Goal: Information Seeking & Learning: Learn about a topic

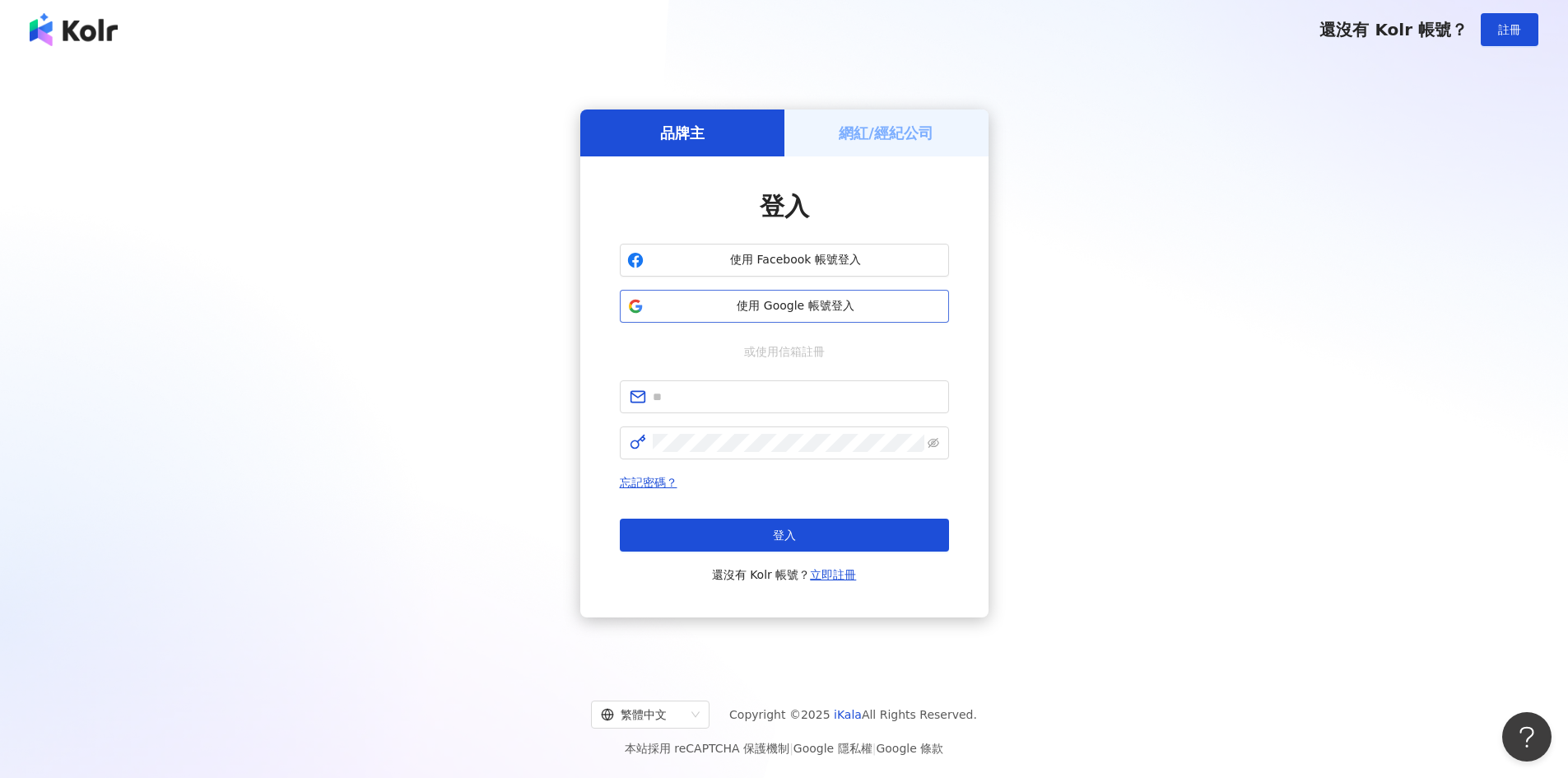
click at [829, 292] on button "使用 Google 帳號登入" at bounding box center [784, 306] width 329 height 33
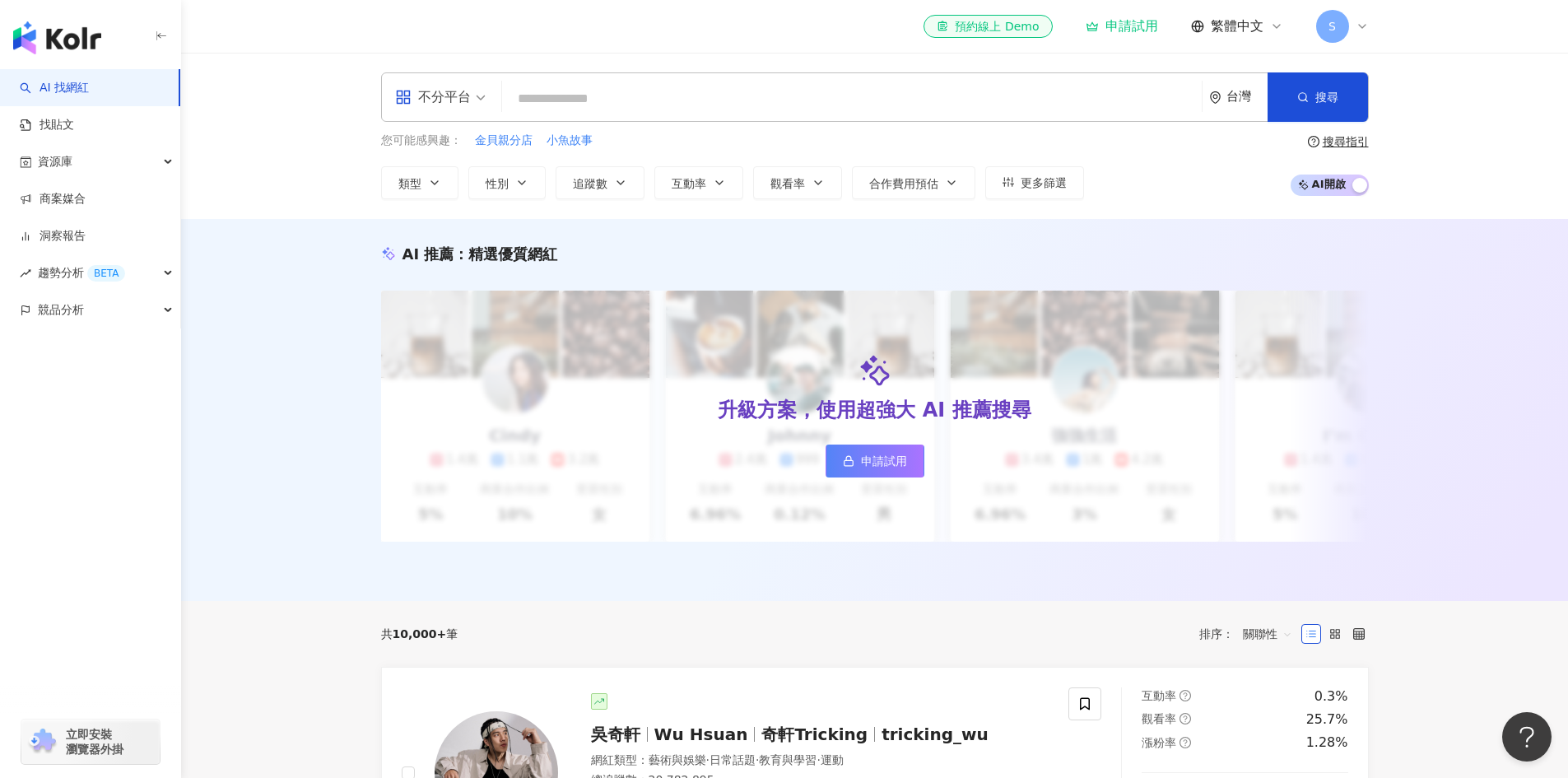
click at [573, 84] on input "search" at bounding box center [852, 99] width 687 height 31
click at [595, 90] on input "search" at bounding box center [852, 99] width 687 height 31
paste input "**********"
type input "**********"
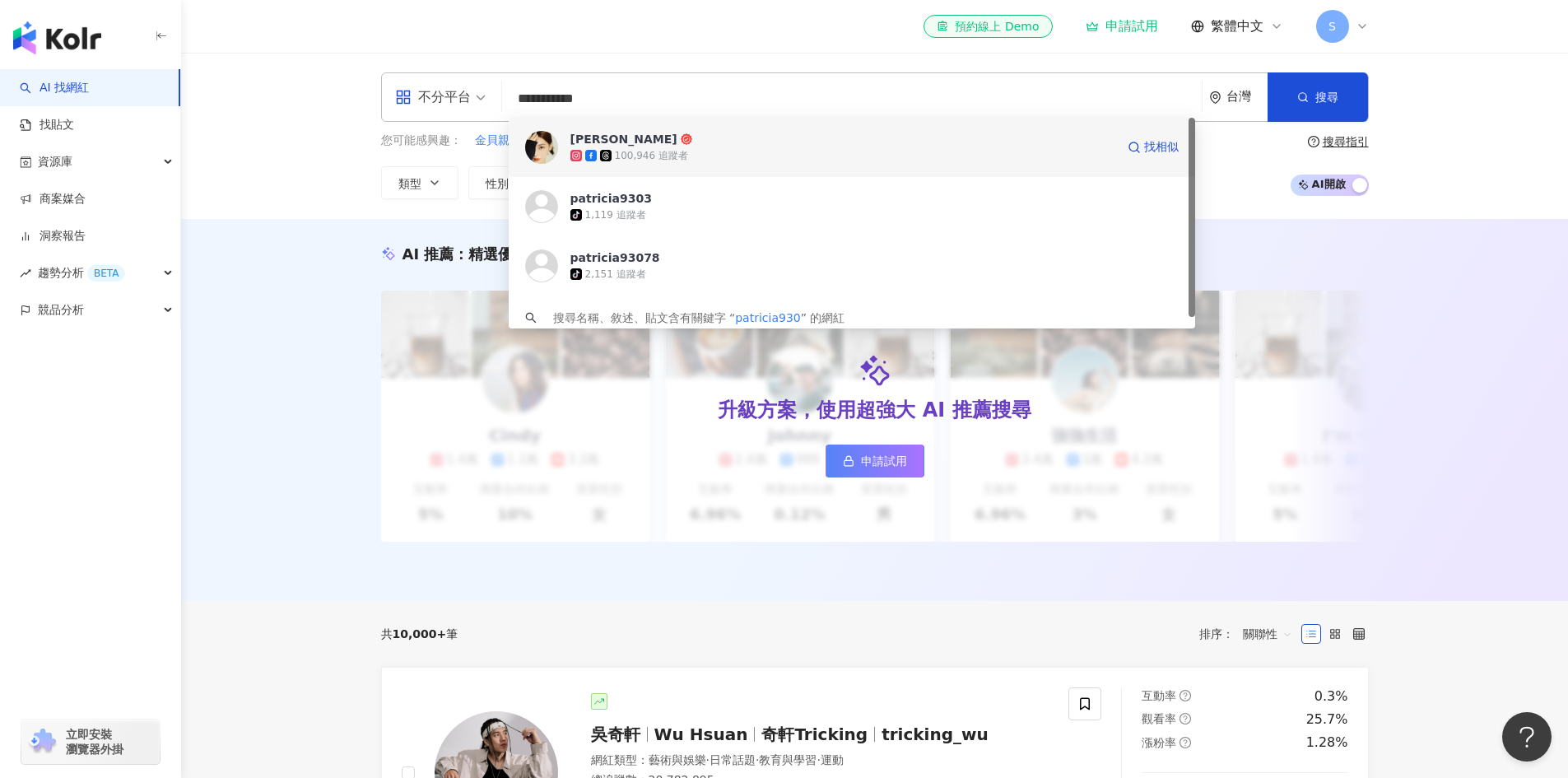
click at [630, 145] on div "[PERSON_NAME]" at bounding box center [623, 139] width 107 height 16
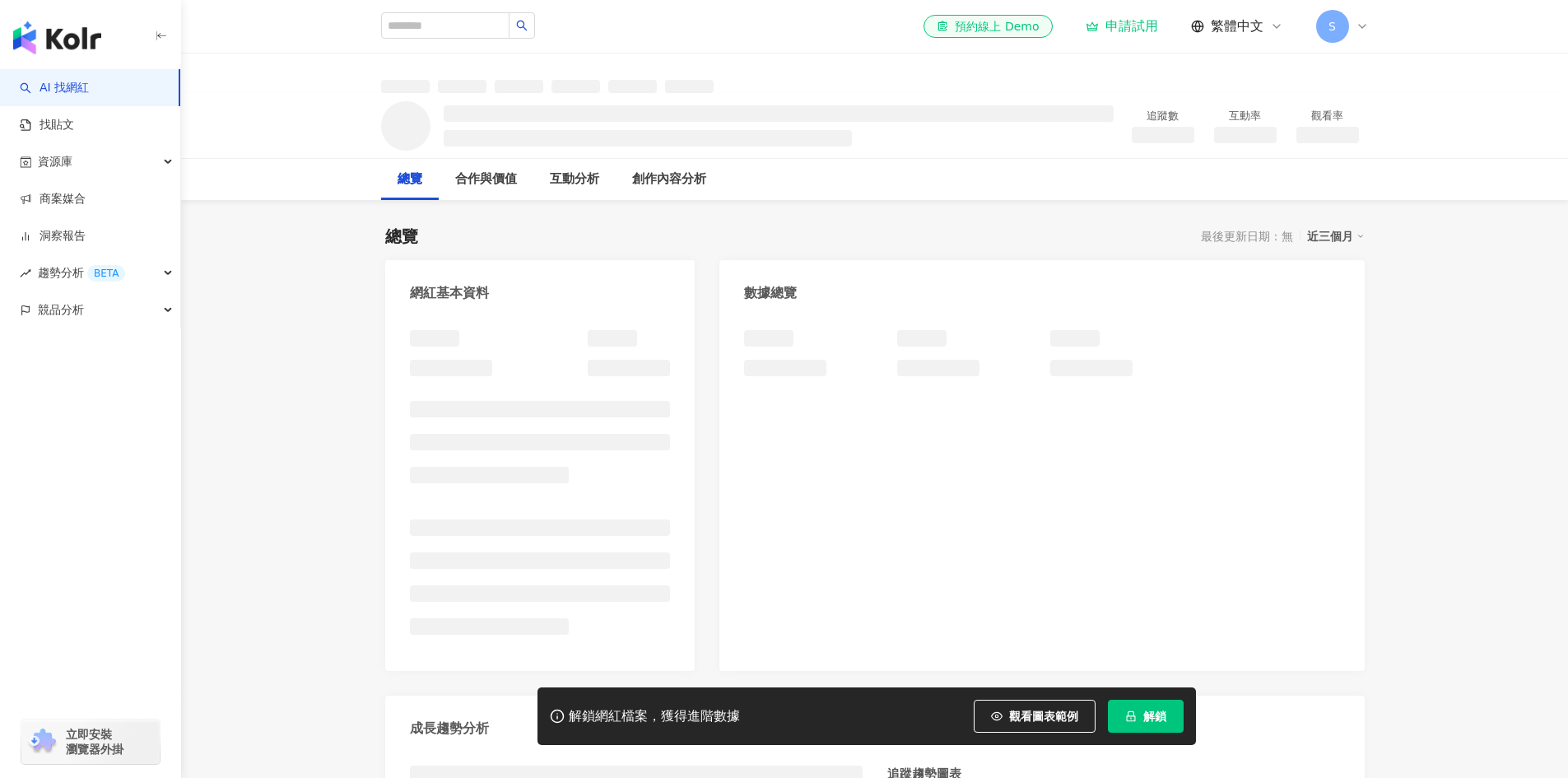
click at [464, 144] on li at bounding box center [648, 138] width 409 height 16
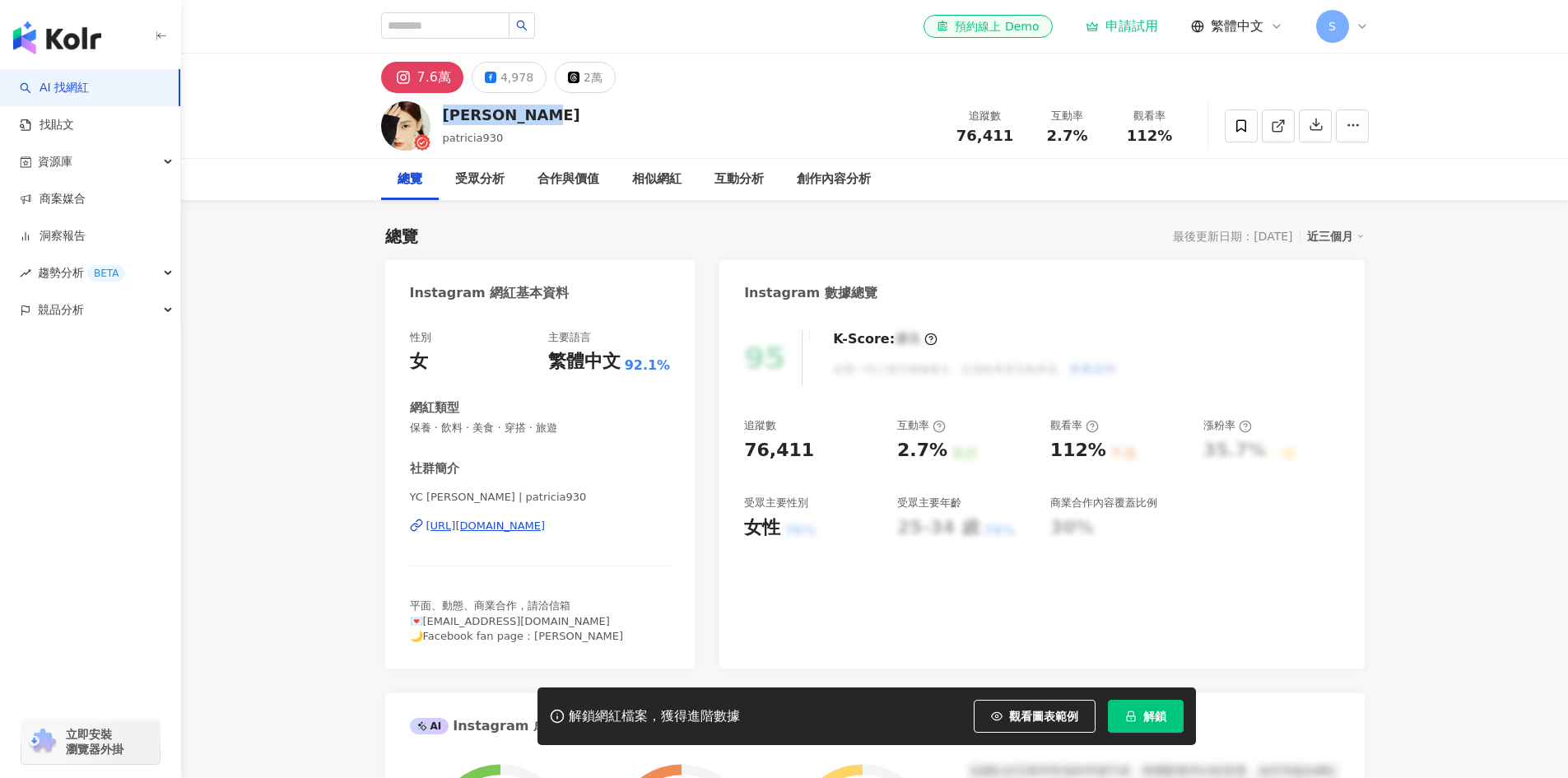
drag, startPoint x: 455, startPoint y: 111, endPoint x: 534, endPoint y: 111, distance: 79.0
click at [534, 111] on div "[PERSON_NAME] Patricia patricia930 追蹤數 76,411 互動率 2.7% 觀看率 112%" at bounding box center [875, 125] width 1054 height 65
click at [507, 89] on button "4,978" at bounding box center [508, 77] width 75 height 31
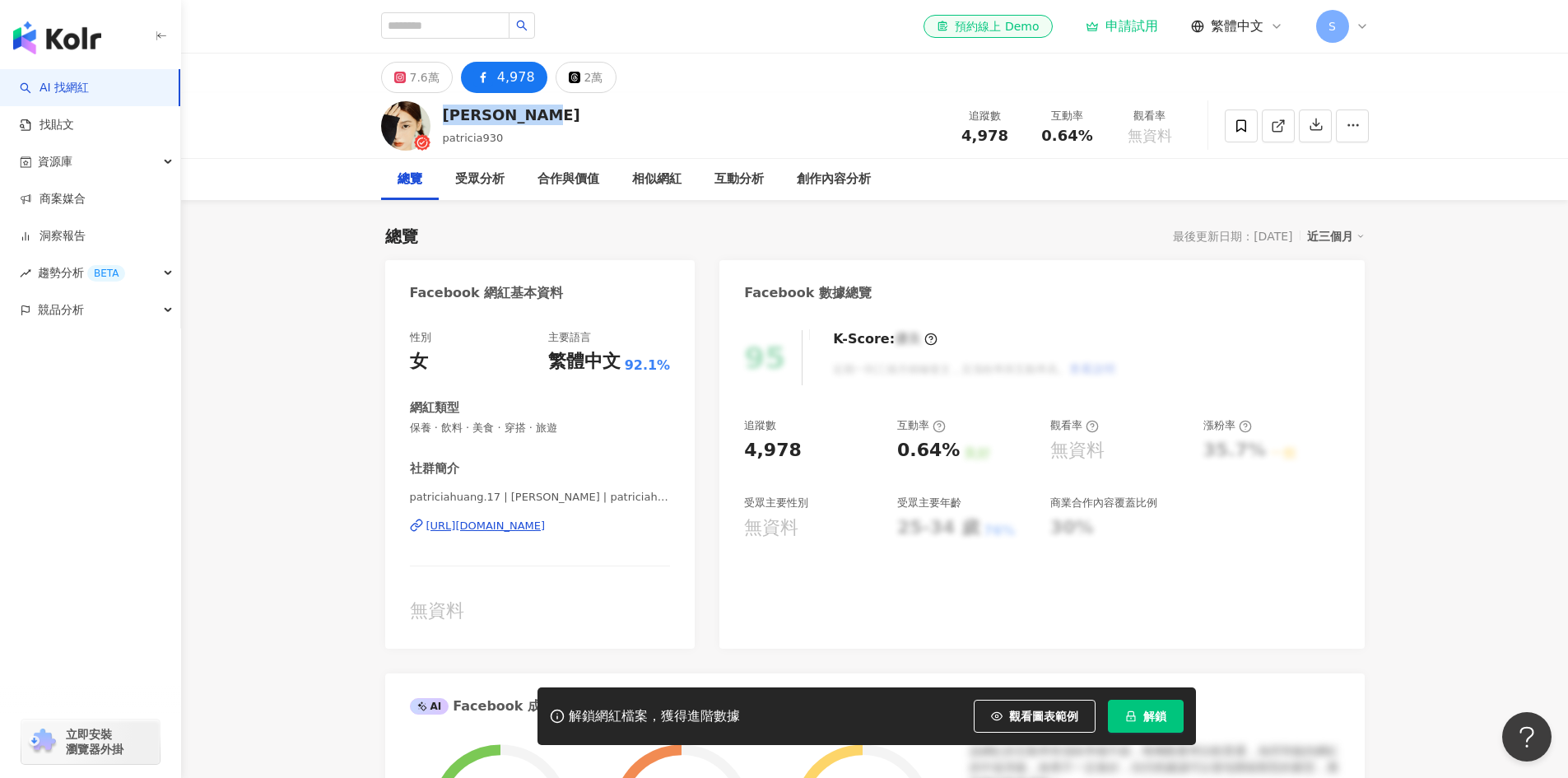
drag, startPoint x: 655, startPoint y: 540, endPoint x: 428, endPoint y: 538, distance: 227.0
click at [428, 538] on div "patriciahuang.17 | [PERSON_NAME] | patriciahuang.17 [URL][DOMAIN_NAME]" at bounding box center [540, 538] width 261 height 97
click at [425, 78] on div "7.6萬" at bounding box center [424, 77] width 29 height 23
